Goal: Task Accomplishment & Management: Manage account settings

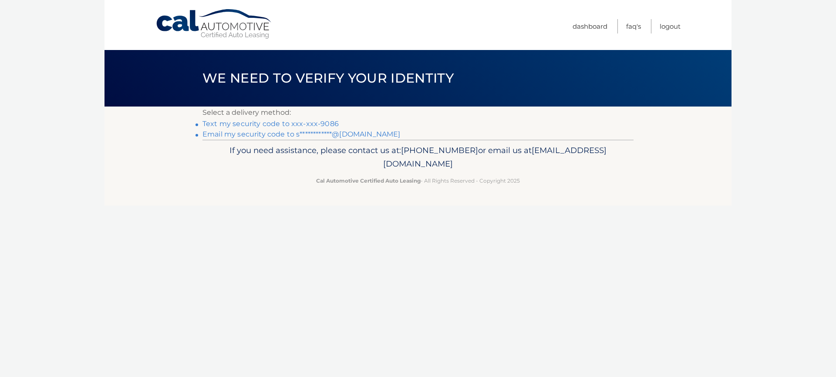
click at [258, 125] on link "Text my security code to xxx-xxx-9086" at bounding box center [270, 124] width 136 height 8
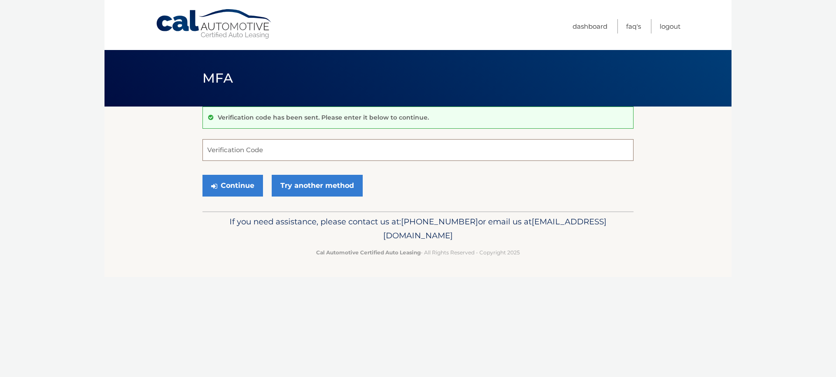
click at [231, 151] on input "Verification Code" at bounding box center [417, 150] width 431 height 22
type input "762100"
click at [239, 186] on button "Continue" at bounding box center [232, 186] width 61 height 22
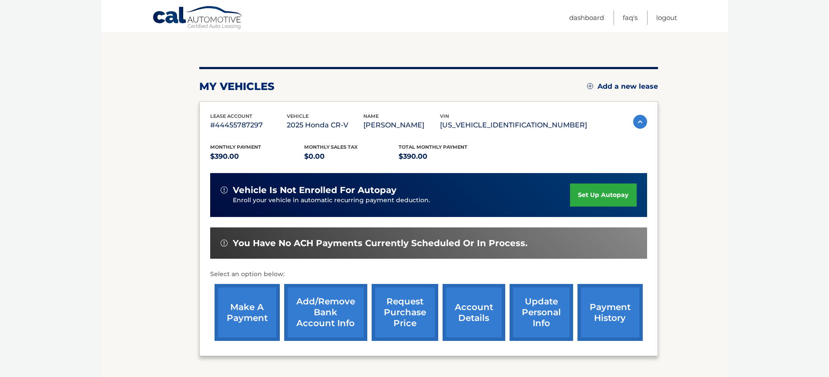
scroll to position [87, 0]
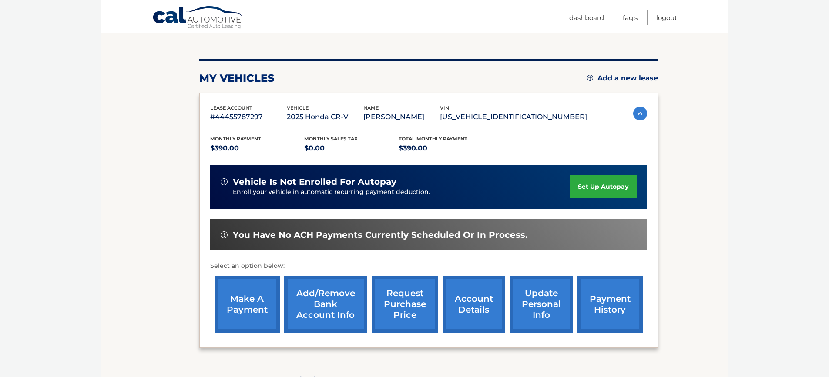
click at [246, 304] on link "make a payment" at bounding box center [247, 304] width 65 height 57
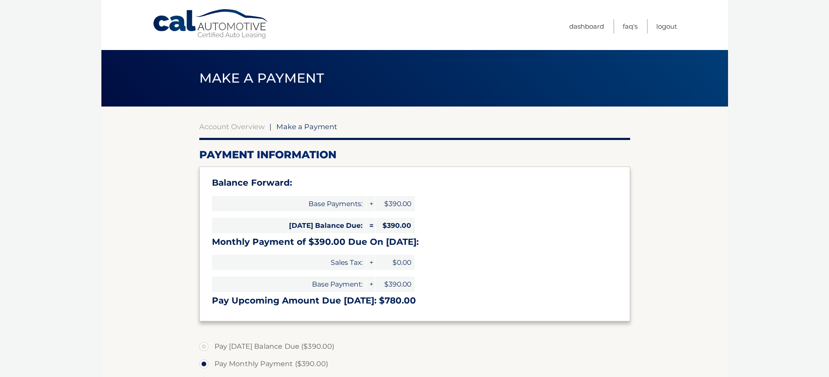
select select "MmQ5MjQyMTAtYmRjNy00ZjA2LWE2MDAtNWVmYjZlMmUxNDRi"
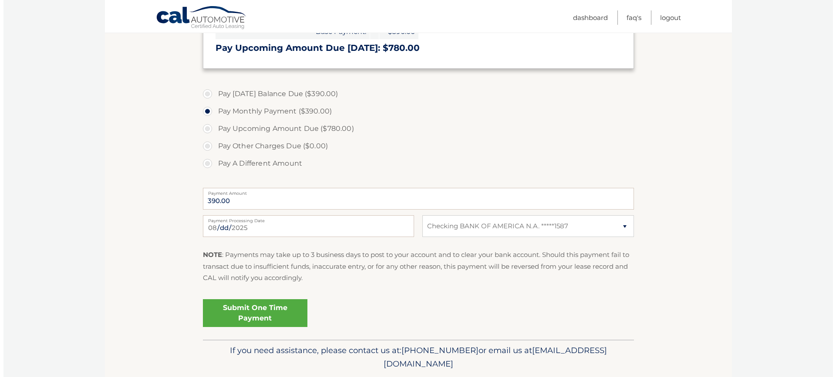
scroll to position [261, 0]
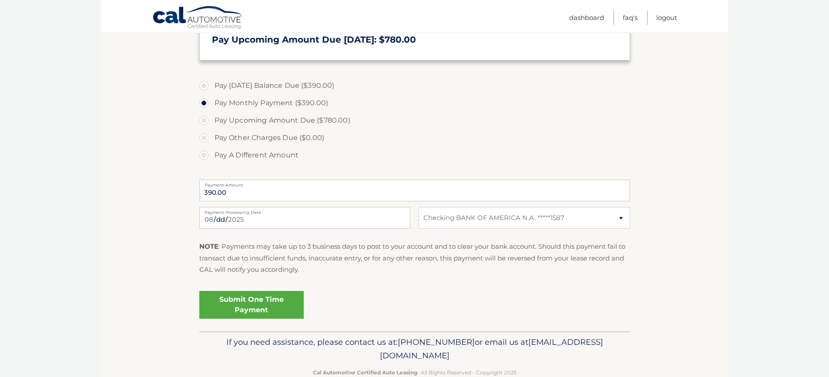
click at [246, 303] on link "Submit One Time Payment" at bounding box center [251, 305] width 104 height 28
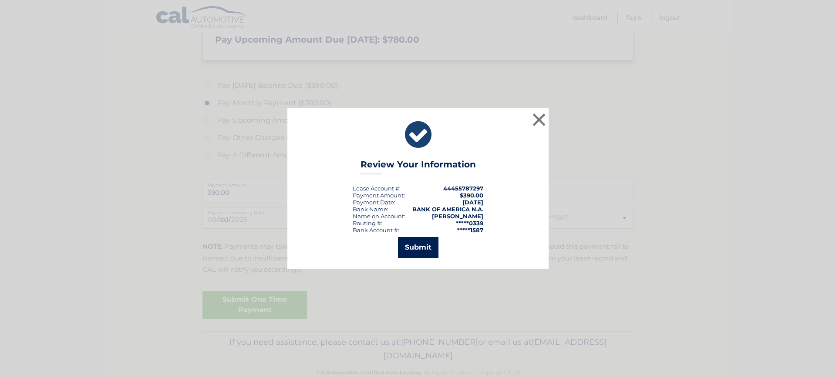
click at [418, 248] on button "Submit" at bounding box center [418, 247] width 40 height 21
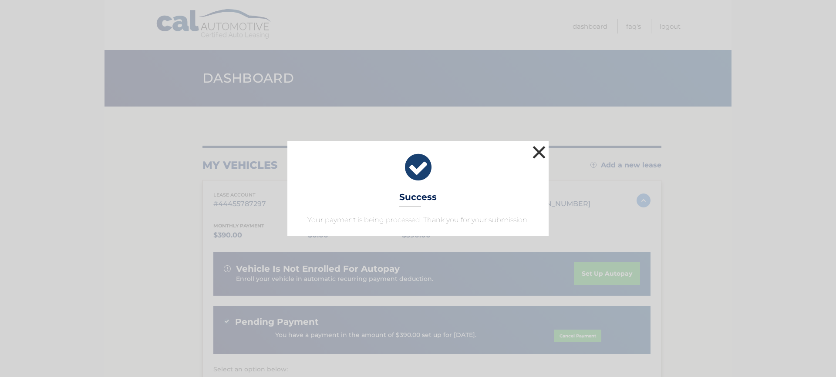
click at [538, 153] on button "×" at bounding box center [538, 152] width 17 height 17
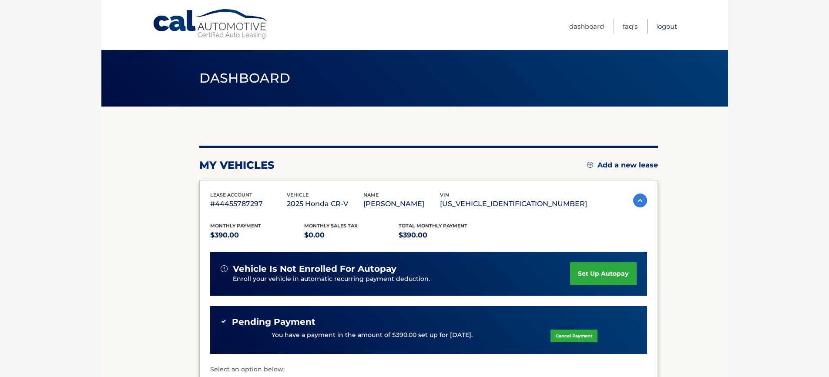
click at [671, 27] on link "Logout" at bounding box center [667, 26] width 21 height 14
